Goal: Complete application form: Complete application form

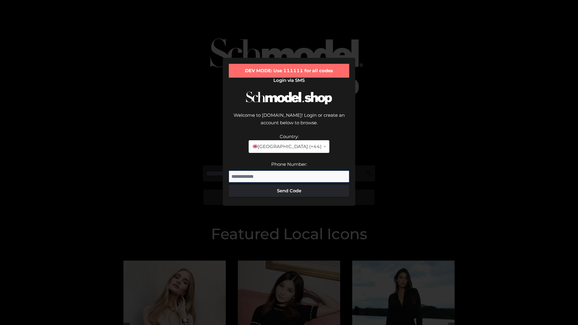
click at [289, 171] on input "Phone Number:" at bounding box center [289, 177] width 120 height 12
type input "**********"
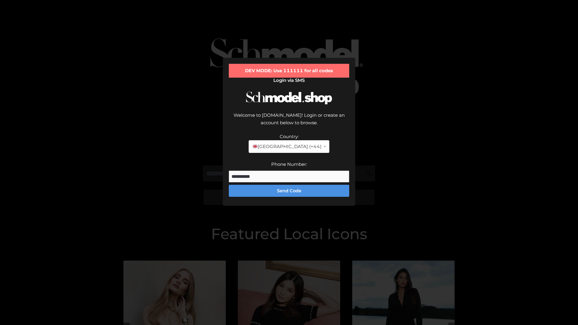
click at [289, 185] on button "Send Code" at bounding box center [289, 191] width 120 height 12
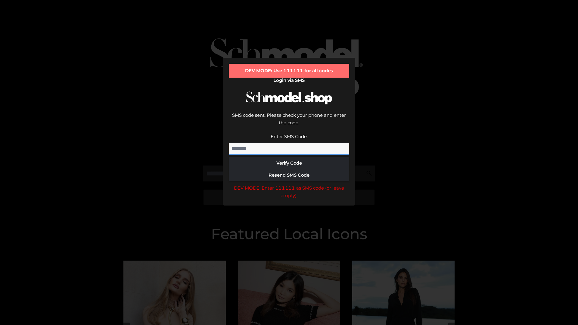
click at [289, 143] on input "Enter SMS Code:" at bounding box center [289, 149] width 120 height 12
type input "******"
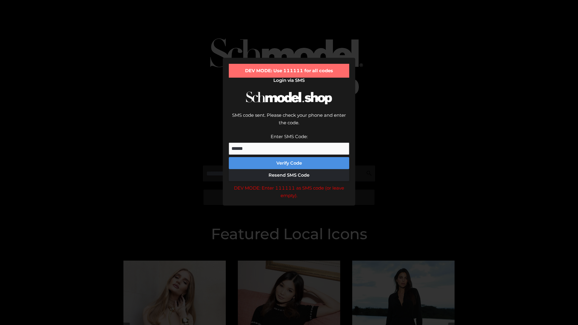
click at [289, 157] on button "Verify Code" at bounding box center [289, 163] width 120 height 12
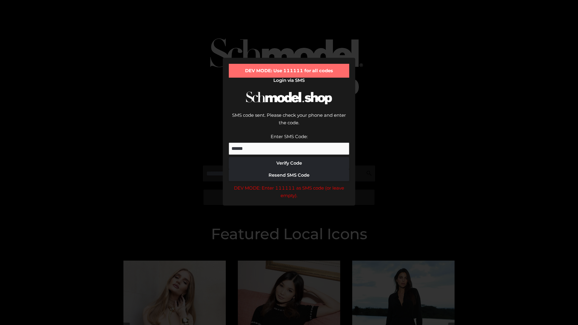
click at [289, 184] on div "DEV MODE: Enter 111111 as SMS code (or leave empty)." at bounding box center [289, 191] width 120 height 15
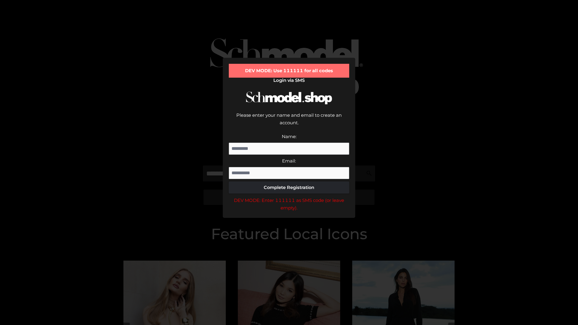
click at [289, 197] on div "DEV MODE: Enter 111111 as SMS code (or leave empty)." at bounding box center [289, 204] width 120 height 15
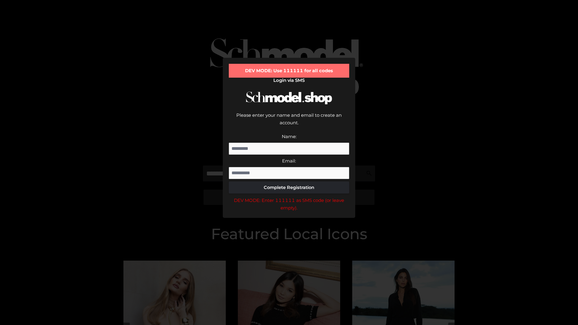
click at [289, 197] on div "DEV MODE: Enter 111111 as SMS code (or leave empty)." at bounding box center [289, 204] width 120 height 15
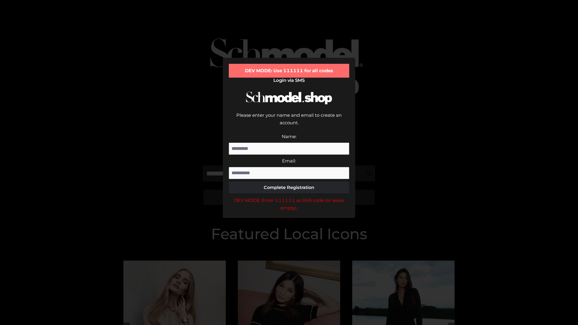
click at [289, 197] on div "DEV MODE: Enter 111111 as SMS code (or leave empty)." at bounding box center [289, 204] width 120 height 15
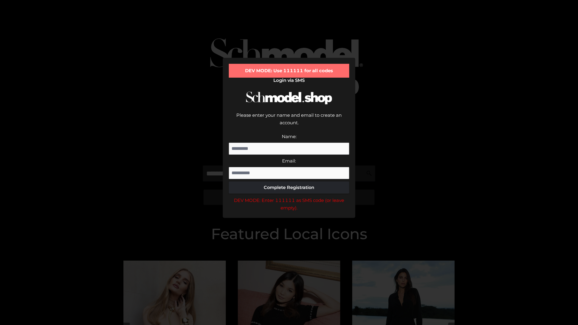
click at [289, 197] on div "DEV MODE: Enter 111111 as SMS code (or leave empty)." at bounding box center [289, 204] width 120 height 15
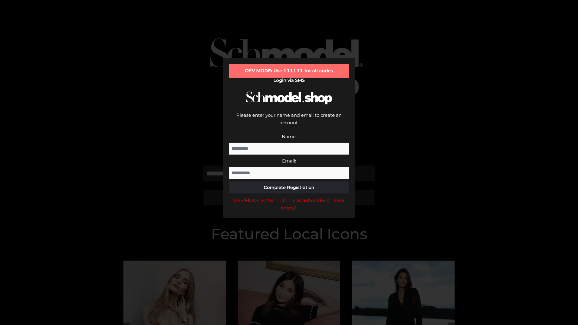
click at [289, 197] on div "DEV MODE: Enter 111111 as SMS code (or leave empty)." at bounding box center [289, 204] width 120 height 15
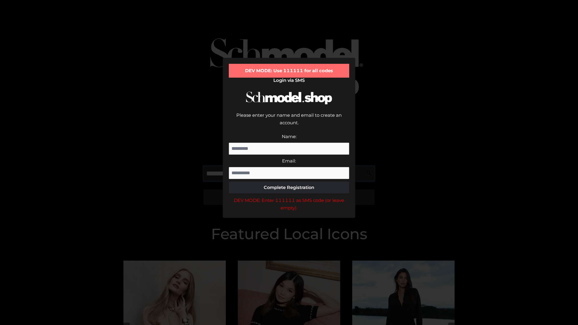
scroll to position [0, 31]
click at [289, 197] on div "DEV MODE: Enter 111111 as SMS code (or leave empty)." at bounding box center [289, 204] width 120 height 15
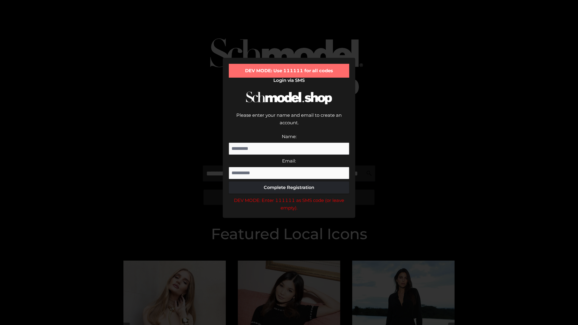
click at [289, 197] on div "DEV MODE: Enter 111111 as SMS code (or leave empty)." at bounding box center [289, 204] width 120 height 15
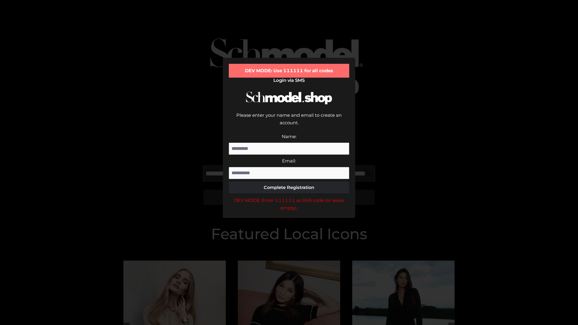
scroll to position [0, 66]
click at [289, 197] on div "DEV MODE: Enter 111111 as SMS code (or leave empty)." at bounding box center [289, 204] width 120 height 15
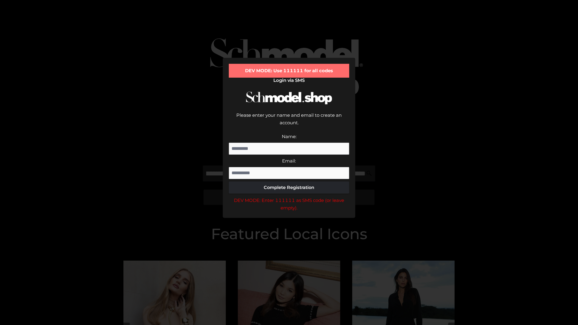
click at [289, 197] on div "DEV MODE: Enter 111111 as SMS code (or leave empty)." at bounding box center [289, 204] width 120 height 15
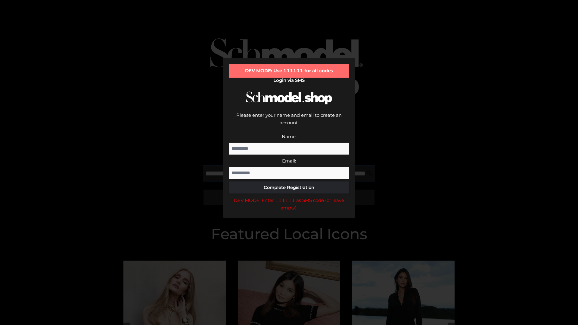
scroll to position [0, 102]
click at [289, 197] on div "DEV MODE: Enter 111111 as SMS code (or leave empty)." at bounding box center [289, 204] width 120 height 15
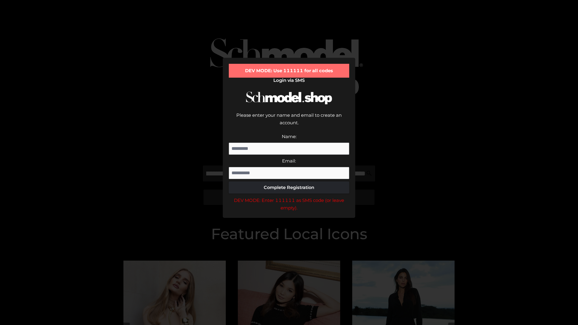
click at [289, 197] on div "DEV MODE: Enter 111111 as SMS code (or leave empty)." at bounding box center [289, 204] width 120 height 15
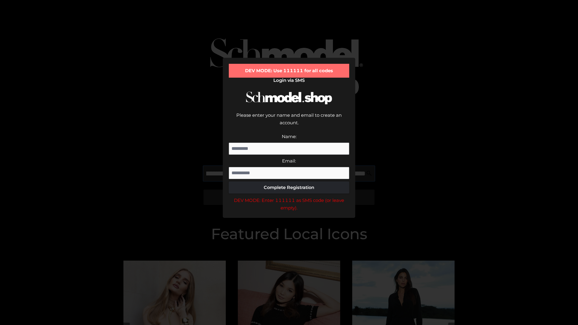
scroll to position [0, 140]
click at [289, 197] on div "DEV MODE: Enter 111111 as SMS code (or leave empty)." at bounding box center [289, 204] width 120 height 15
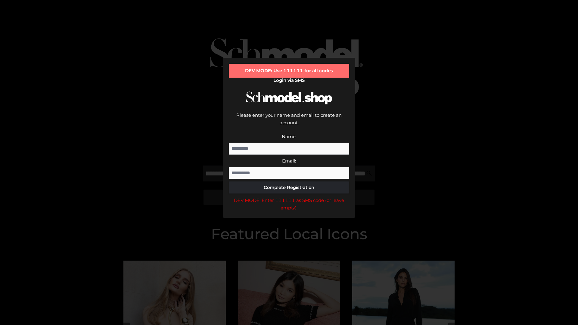
click at [289, 197] on div "DEV MODE: Enter 111111 as SMS code (or leave empty)." at bounding box center [289, 204] width 120 height 15
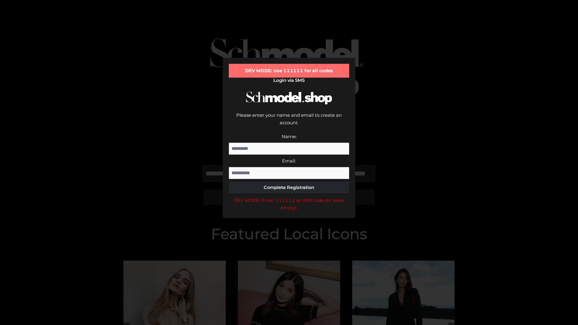
scroll to position [0, 175]
click at [289, 197] on div "DEV MODE: Enter 111111 as SMS code (or leave empty)." at bounding box center [289, 204] width 120 height 15
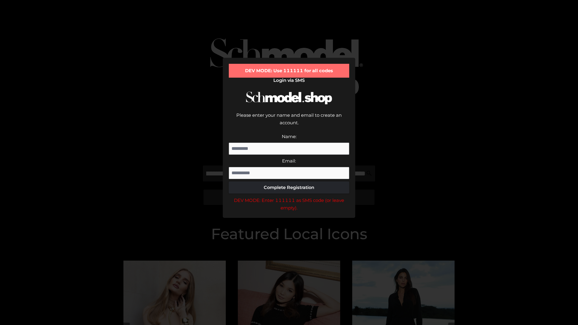
click at [289, 197] on div "DEV MODE: Enter 111111 as SMS code (or leave empty)." at bounding box center [289, 204] width 120 height 15
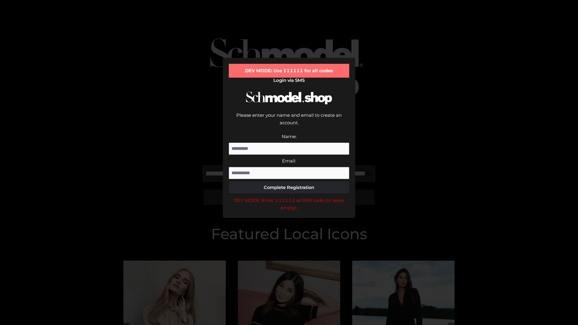
scroll to position [0, 211]
click at [289, 197] on div "DEV MODE: Enter 111111 as SMS code (or leave empty)." at bounding box center [289, 204] width 120 height 15
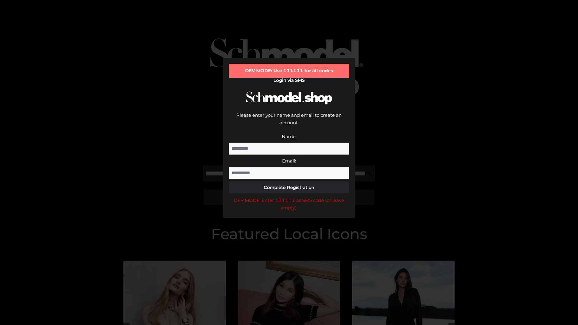
click at [289, 197] on div "DEV MODE: Enter 111111 as SMS code (or leave empty)." at bounding box center [289, 204] width 120 height 15
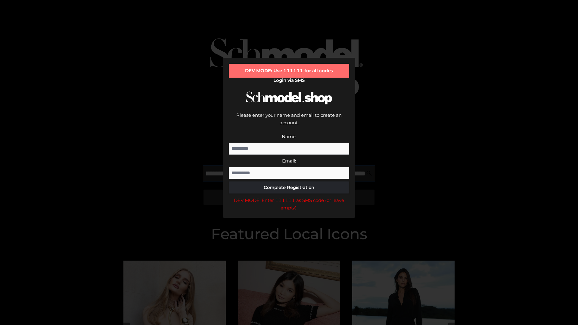
scroll to position [0, 249]
click at [289, 197] on div "DEV MODE: Enter 111111 as SMS code (or leave empty)." at bounding box center [289, 204] width 120 height 15
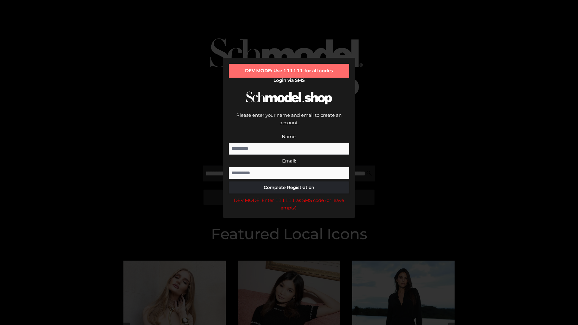
click at [289, 197] on div "DEV MODE: Enter 111111 as SMS code (or leave empty)." at bounding box center [289, 204] width 120 height 15
type input "**********"
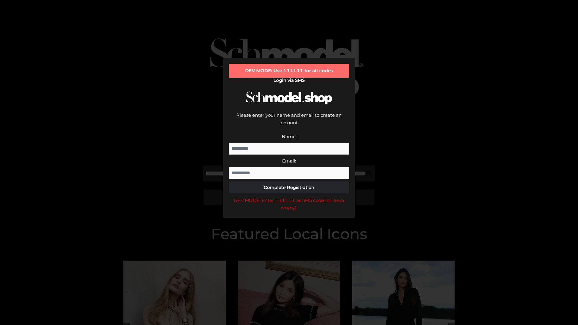
click at [289, 197] on div "DEV MODE: Enter 111111 as SMS code (or leave empty)." at bounding box center [289, 204] width 120 height 15
